Goal: Communication & Community: Participate in discussion

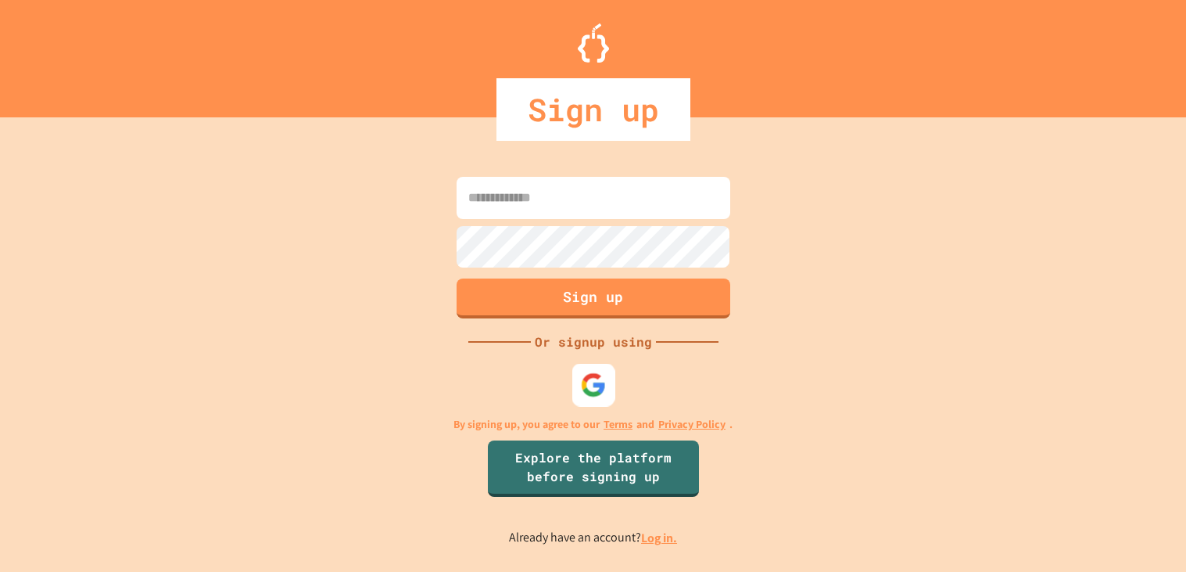
click at [587, 389] on img at bounding box center [593, 385] width 26 height 26
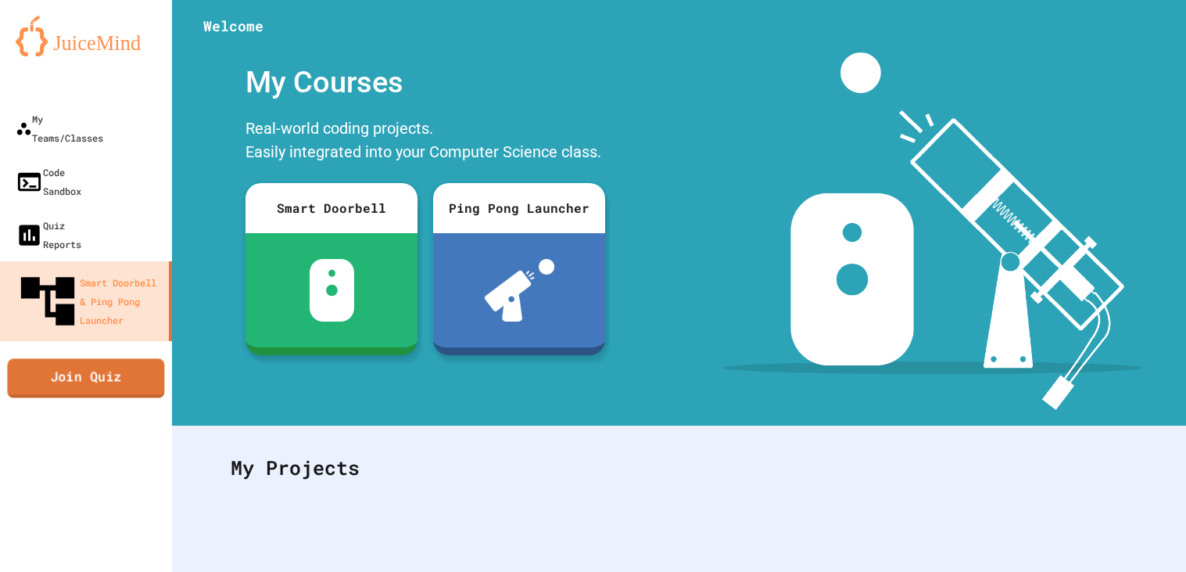
click at [100, 358] on link "Join Quiz" at bounding box center [85, 377] width 157 height 39
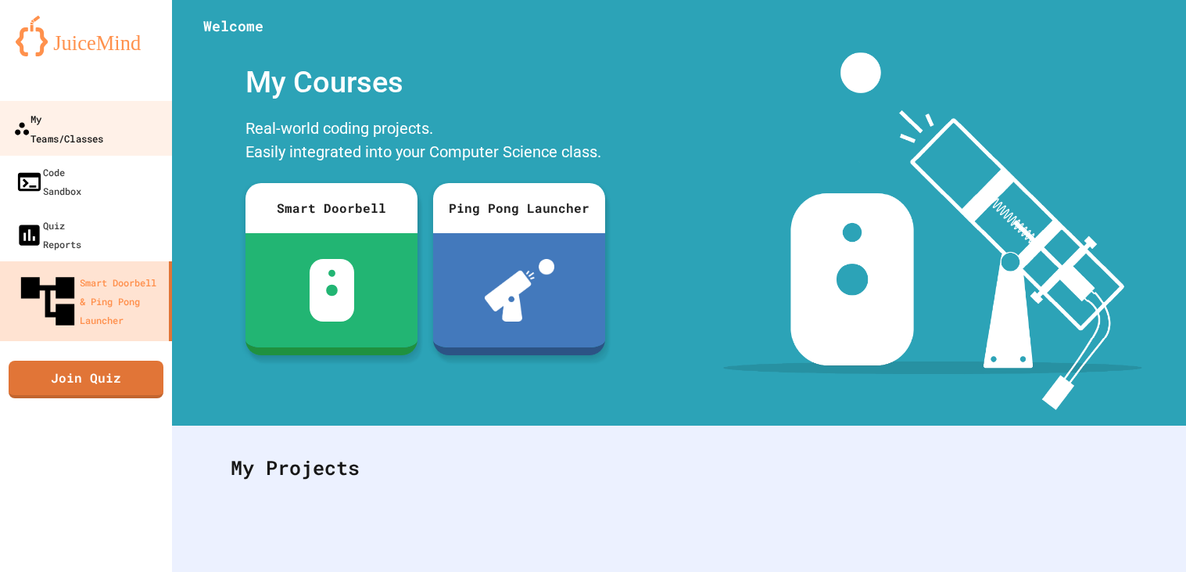
click at [75, 120] on div "My Teams/Classes" at bounding box center [58, 128] width 90 height 38
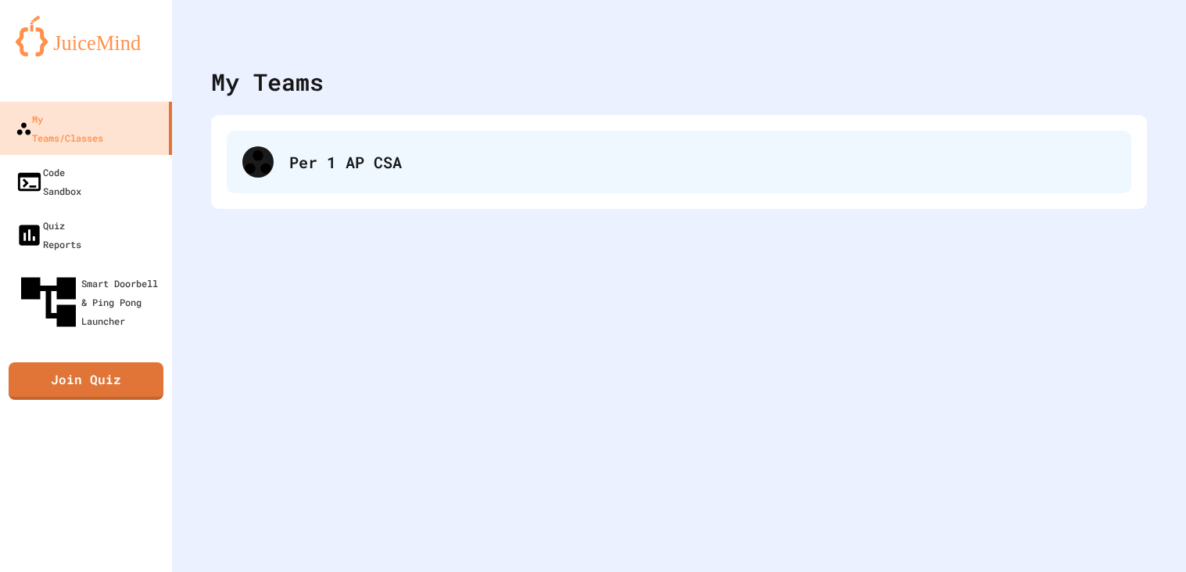
click at [234, 160] on div "Per 1 AP CSA" at bounding box center [679, 162] width 905 height 63
